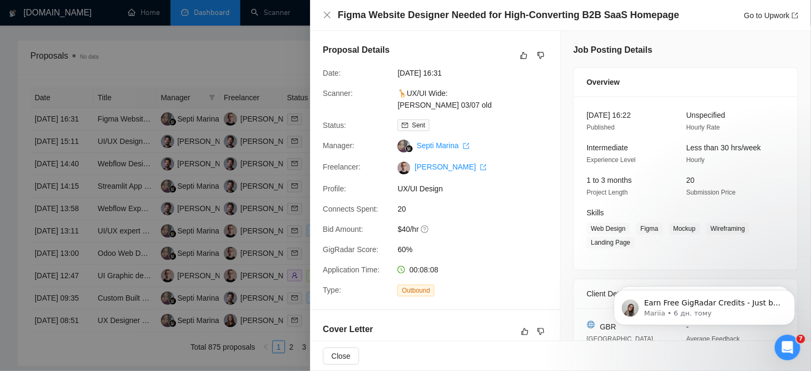
click at [326, 16] on icon "close" at bounding box center [327, 15] width 6 height 6
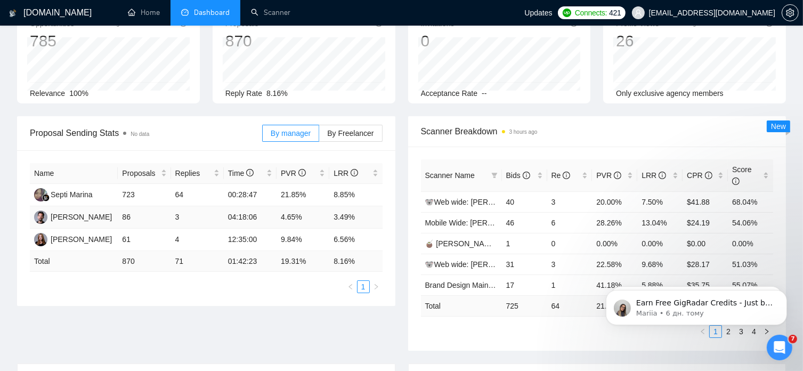
scroll to position [72, 0]
click at [353, 126] on label "By Freelancer" at bounding box center [350, 132] width 63 height 17
click at [319, 135] on input "By Freelancer" at bounding box center [319, 135] width 0 height 0
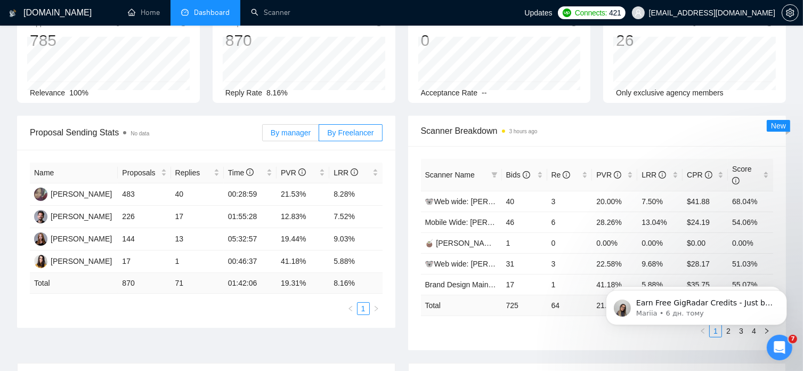
click at [293, 138] on label "By manager" at bounding box center [290, 132] width 57 height 17
click at [263, 135] on input "By manager" at bounding box center [263, 135] width 0 height 0
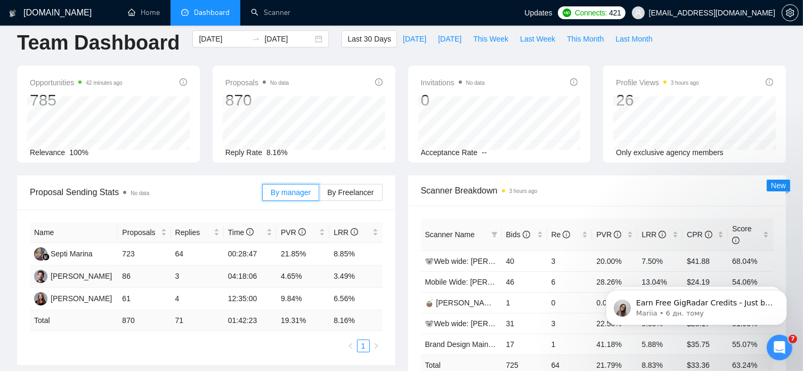
scroll to position [0, 0]
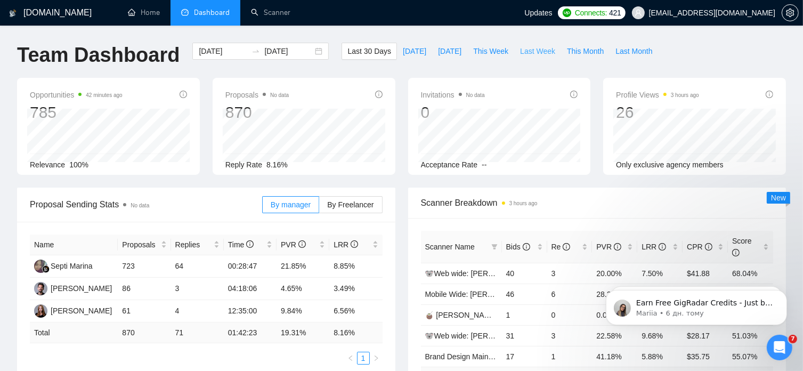
click at [523, 52] on span "Last Week" at bounding box center [537, 51] width 35 height 12
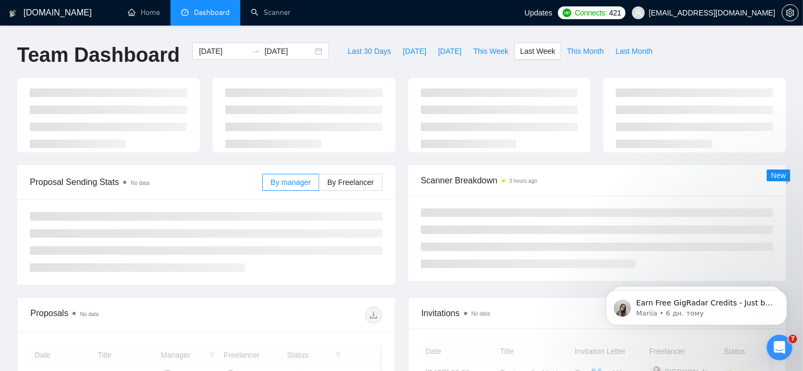
type input "[DATE]"
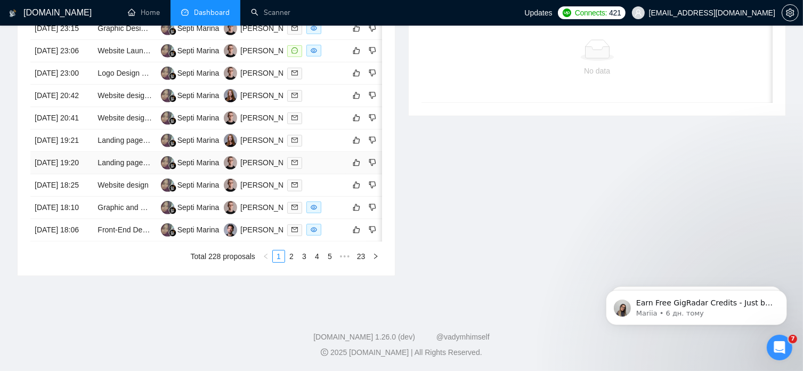
scroll to position [527, 0]
click at [294, 262] on link "2" at bounding box center [292, 257] width 12 height 12
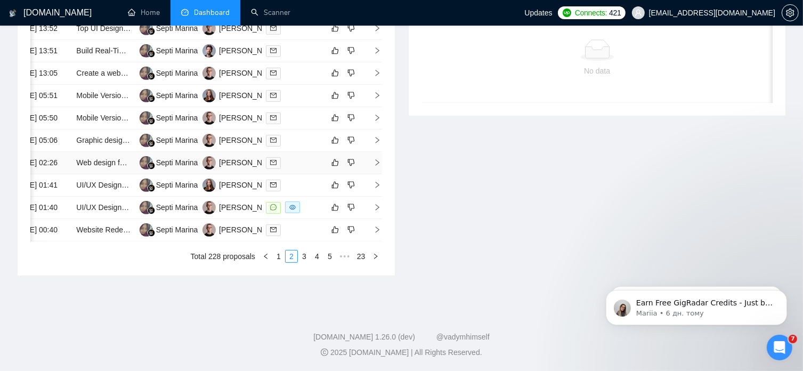
scroll to position [514, 0]
click at [306, 262] on link "3" at bounding box center [304, 257] width 12 height 12
click at [320, 256] on link "4" at bounding box center [317, 257] width 12 height 12
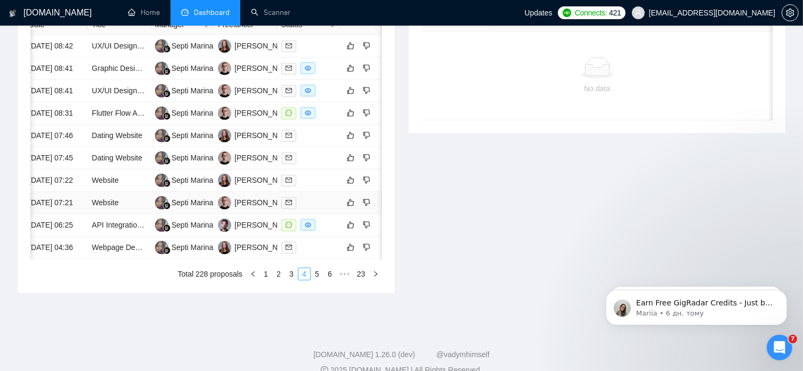
scroll to position [0, 0]
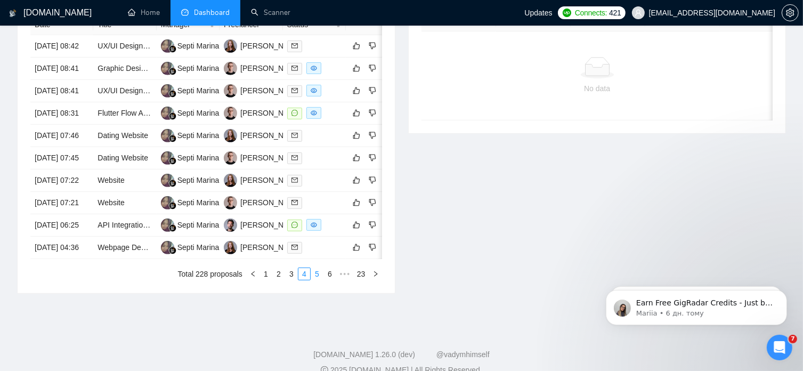
click at [320, 280] on link "5" at bounding box center [317, 274] width 12 height 12
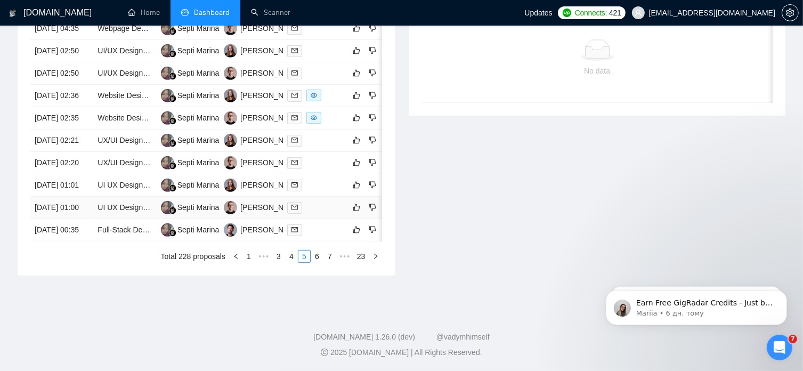
scroll to position [543, 0]
click at [320, 262] on link "6" at bounding box center [317, 257] width 12 height 12
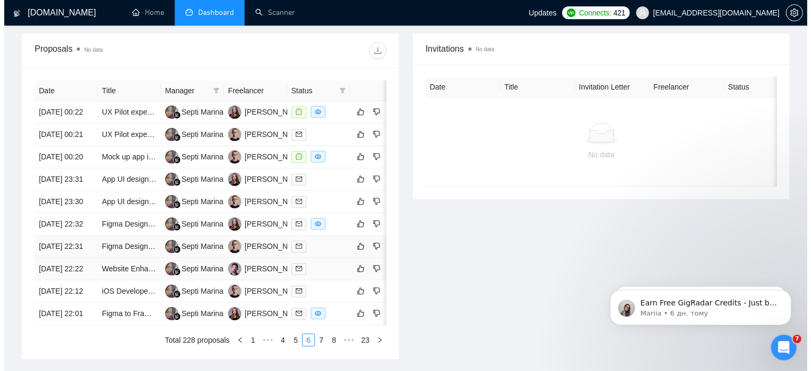
scroll to position [401, 0]
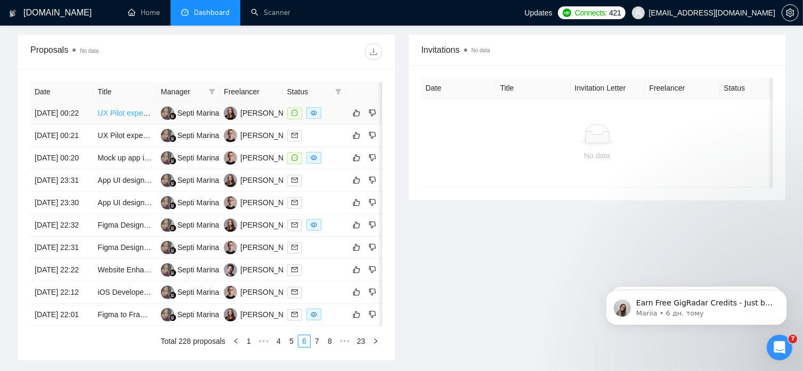
click at [132, 109] on link "UX Pilot expert. trainer" at bounding box center [135, 113] width 75 height 9
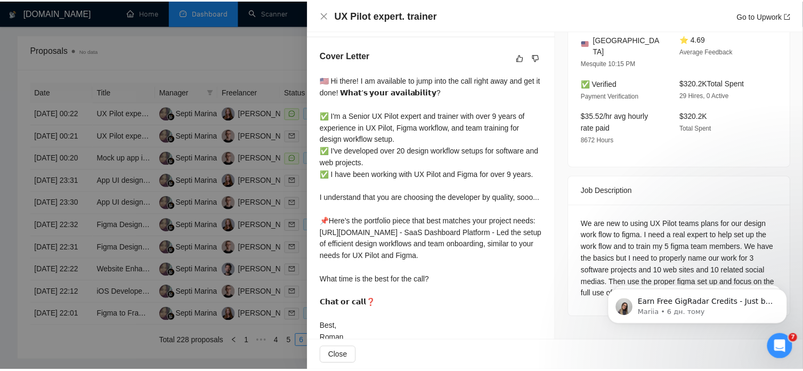
scroll to position [307, 0]
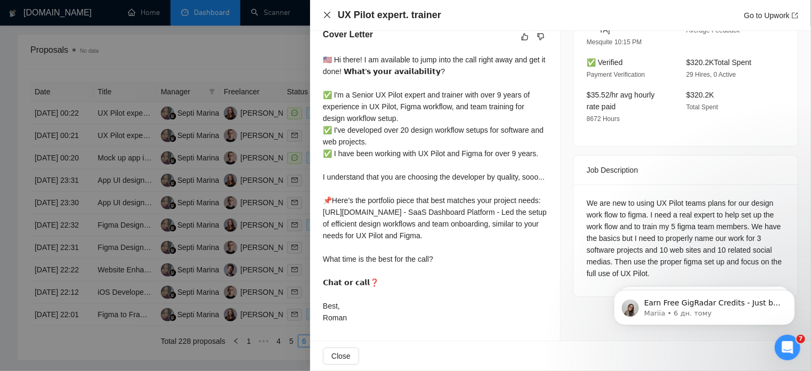
click at [324, 15] on icon "close" at bounding box center [327, 15] width 9 height 9
